Goal: Check status: Check status

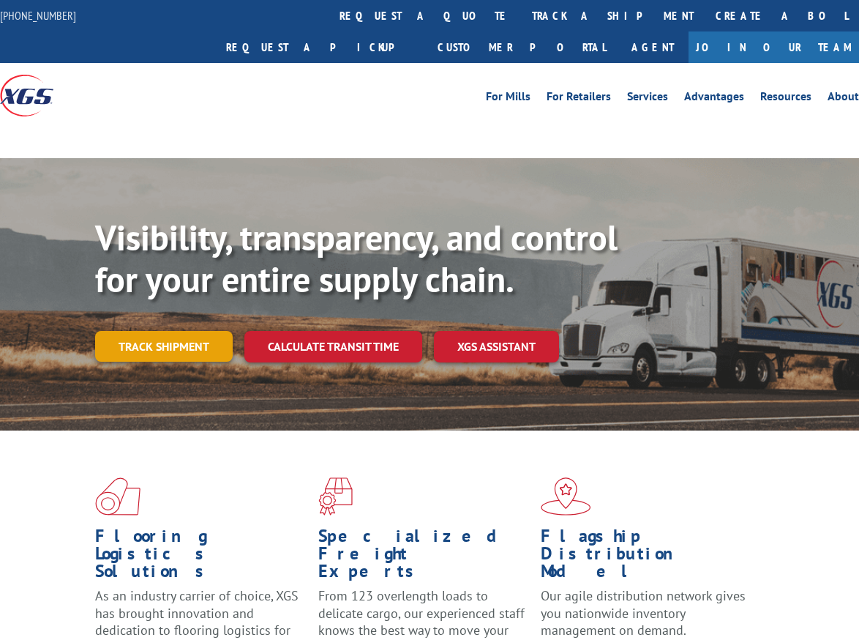
click at [185, 331] on link "Track shipment" at bounding box center [164, 346] width 138 height 31
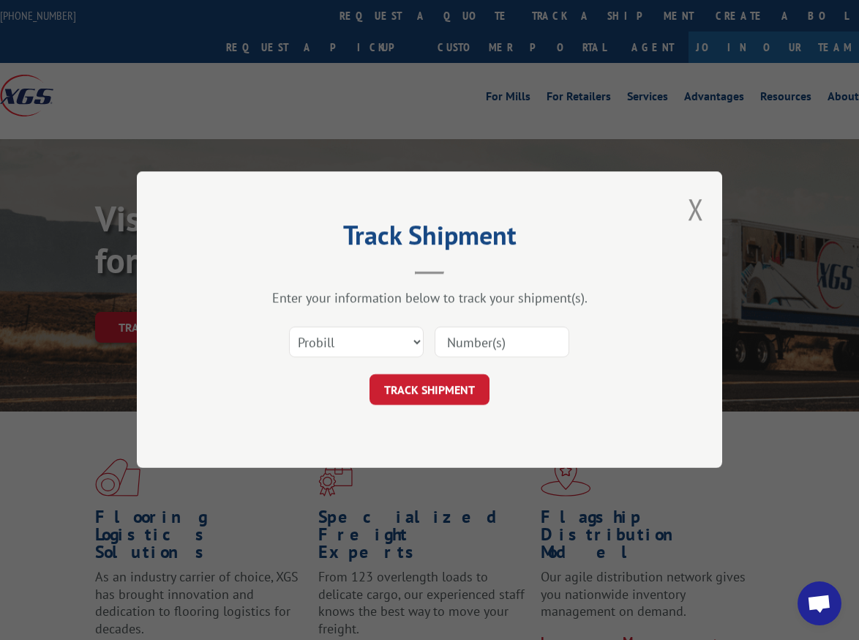
click at [468, 348] on input at bounding box center [502, 342] width 135 height 31
paste input "17607667"
type input "17607667"
click at [445, 386] on button "TRACK SHIPMENT" at bounding box center [430, 390] width 120 height 31
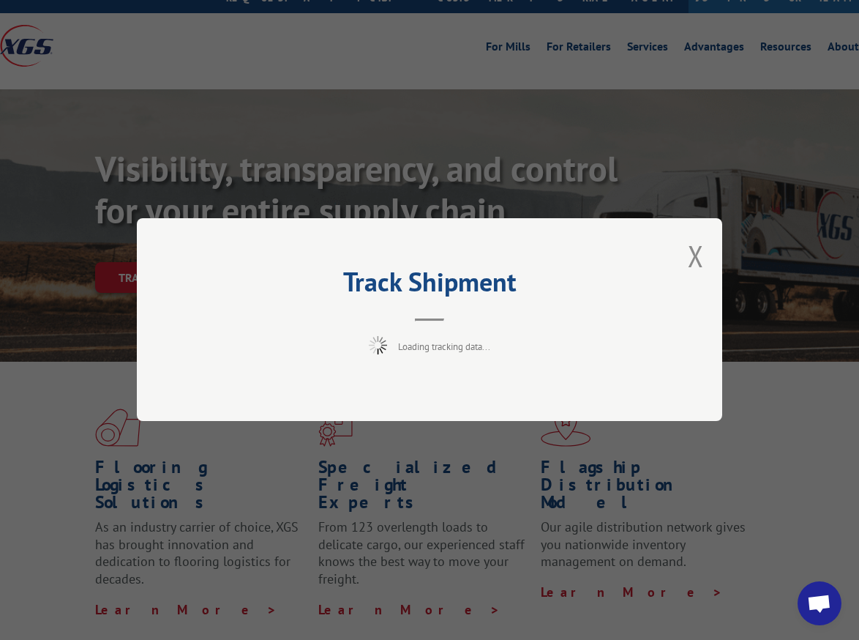
scroll to position [73, 0]
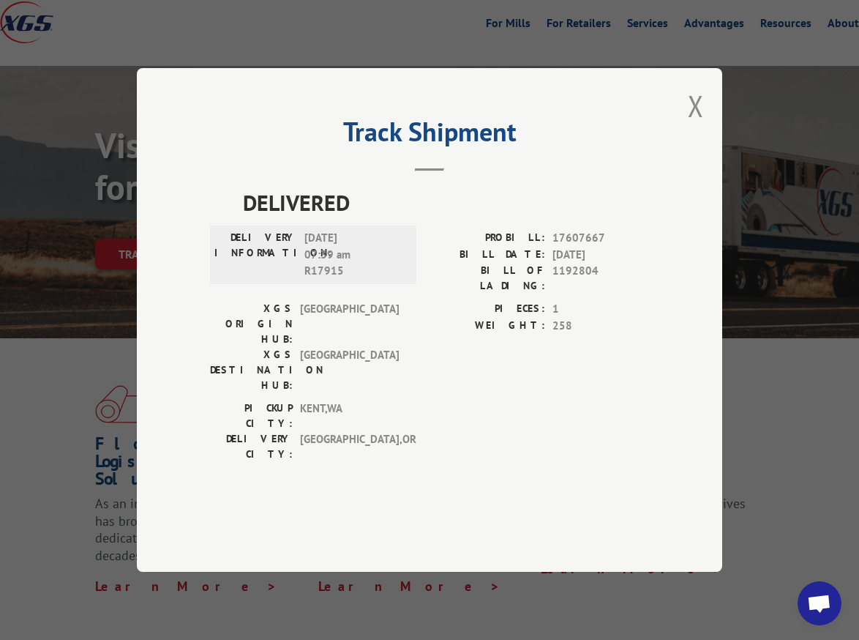
click at [359, 280] on span "[DATE] 07:39 am R17915" at bounding box center [353, 255] width 99 height 50
click at [575, 293] on span "1192804" at bounding box center [601, 278] width 97 height 31
copy span "1192804"
